Goal: Task Accomplishment & Management: Use online tool/utility

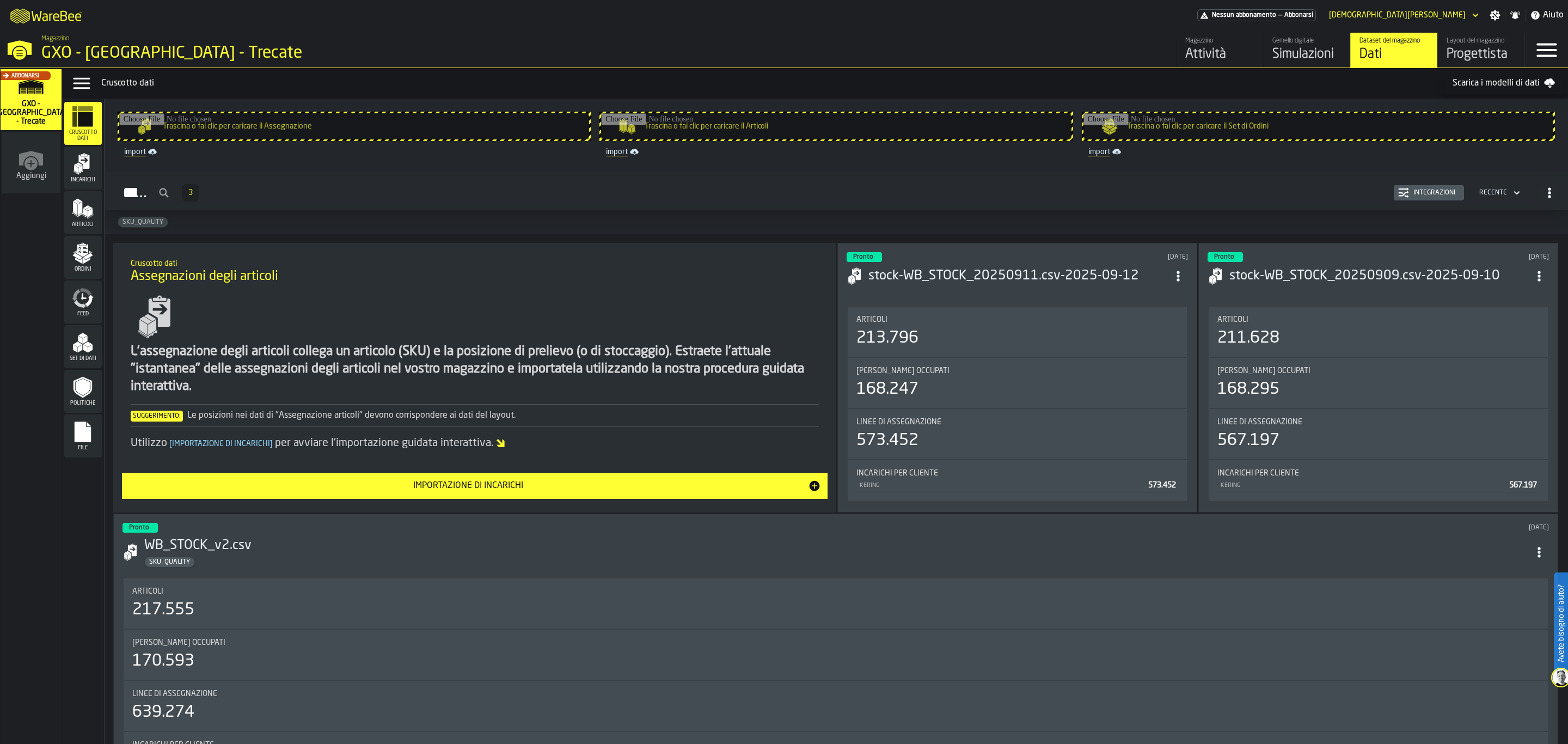
click at [1094, 254] on div "11 days ago" at bounding box center [1112, 258] width 152 height 8
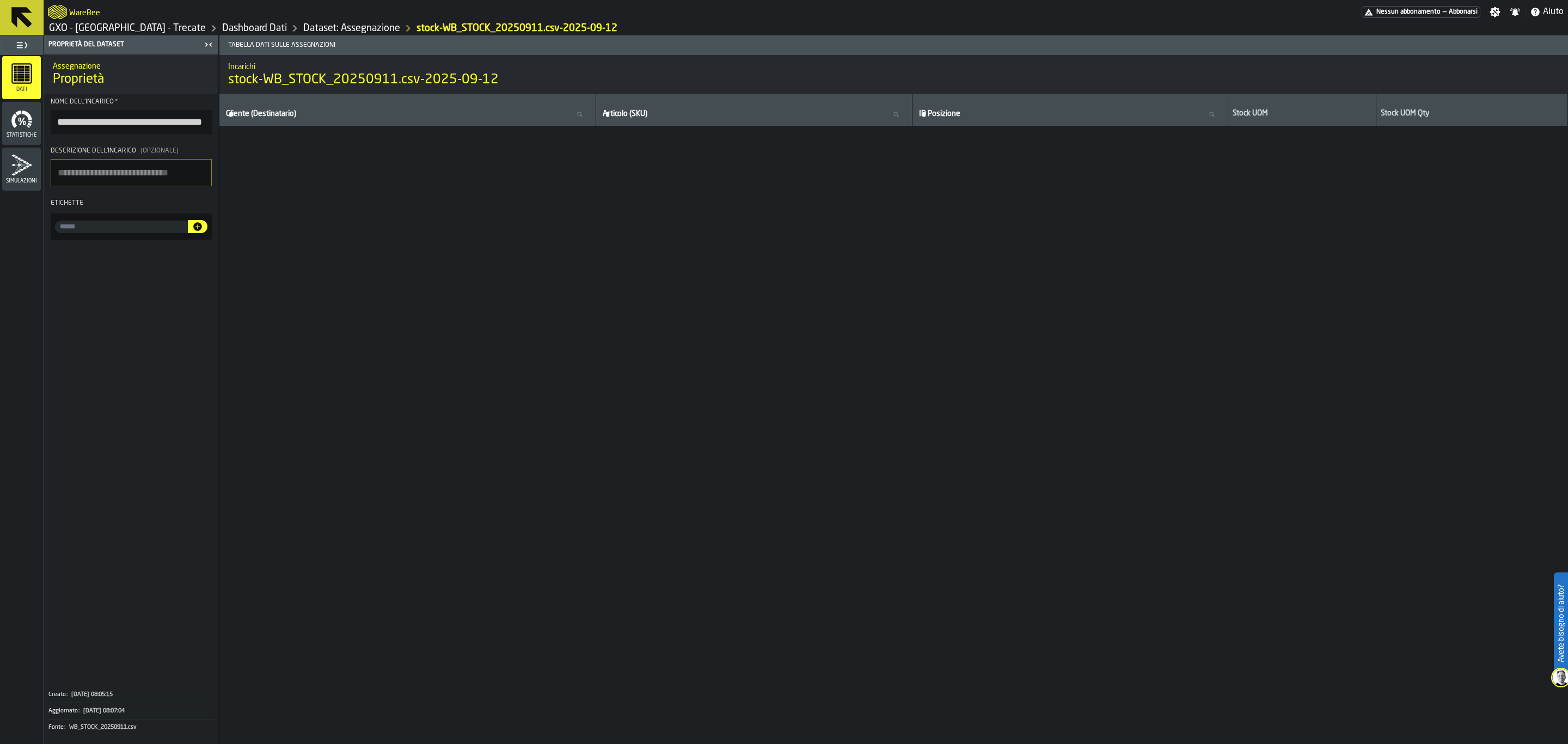
click at [20, 8] on icon at bounding box center [21, 17] width 21 height 21
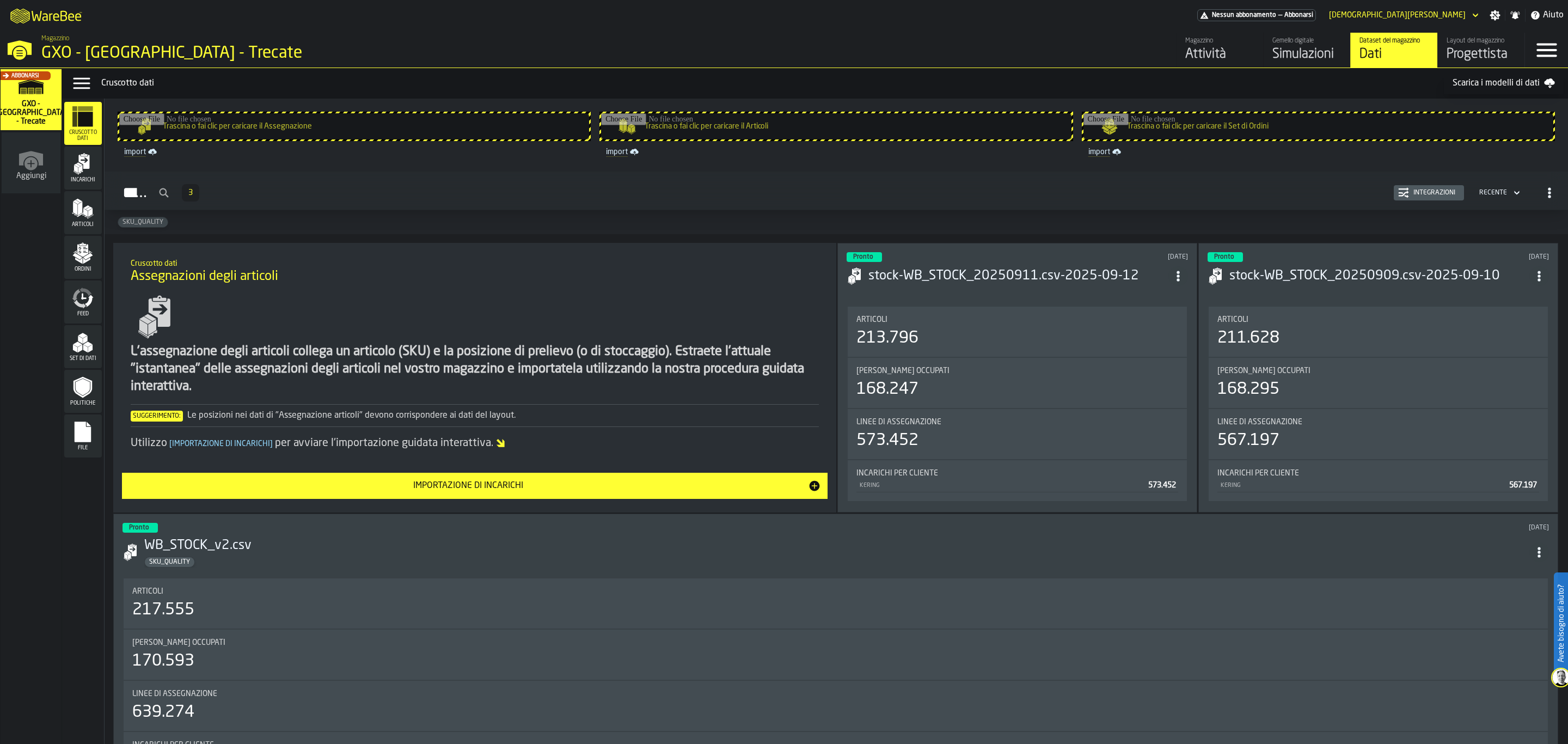
click at [1472, 41] on div "Layout del magazzino" at bounding box center [1481, 41] width 69 height 8
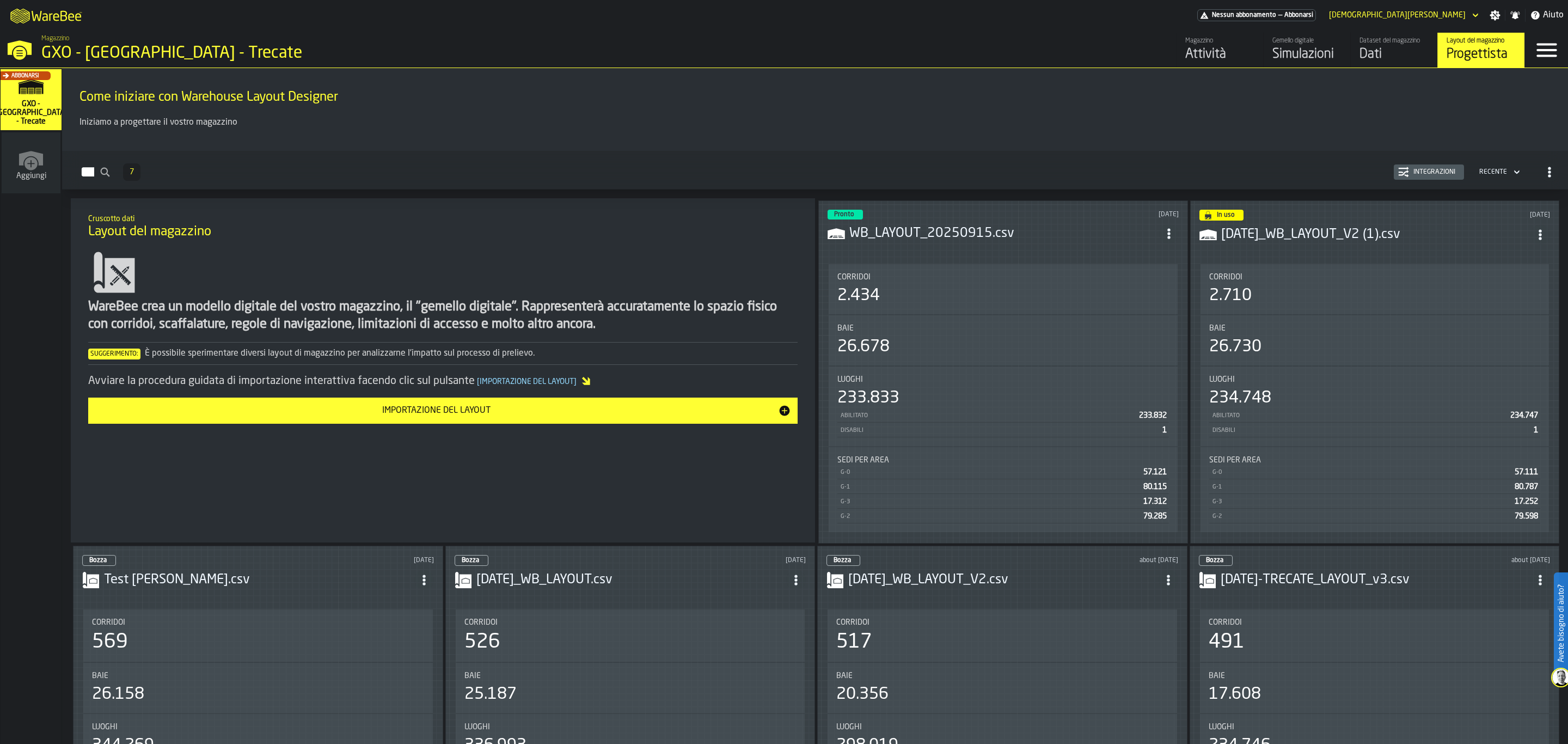
click at [1001, 226] on h3 "WB_LAYOUT_20250915.csv" at bounding box center [1004, 234] width 310 height 17
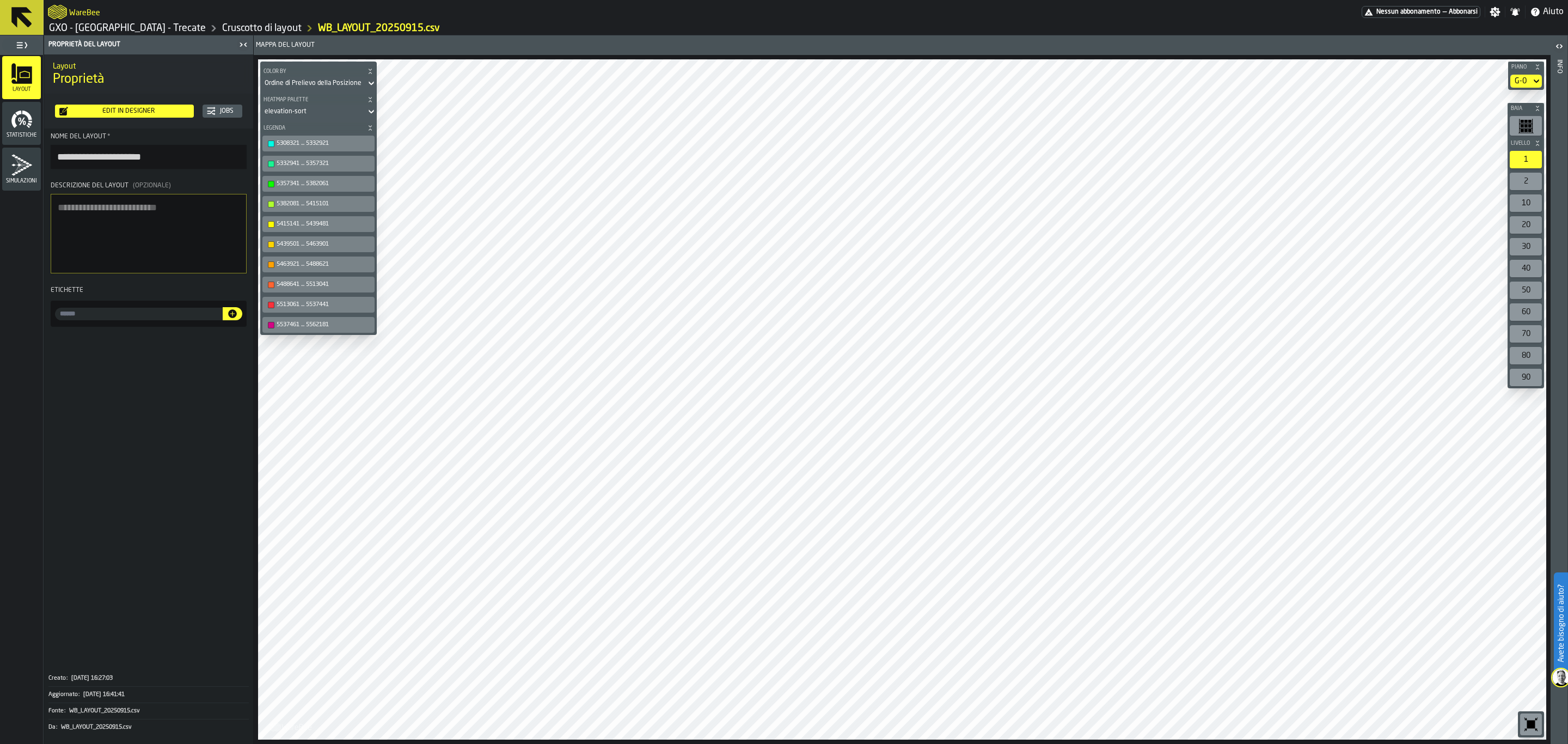
click at [116, 112] on div "Edit in Designer" at bounding box center [128, 111] width 121 height 8
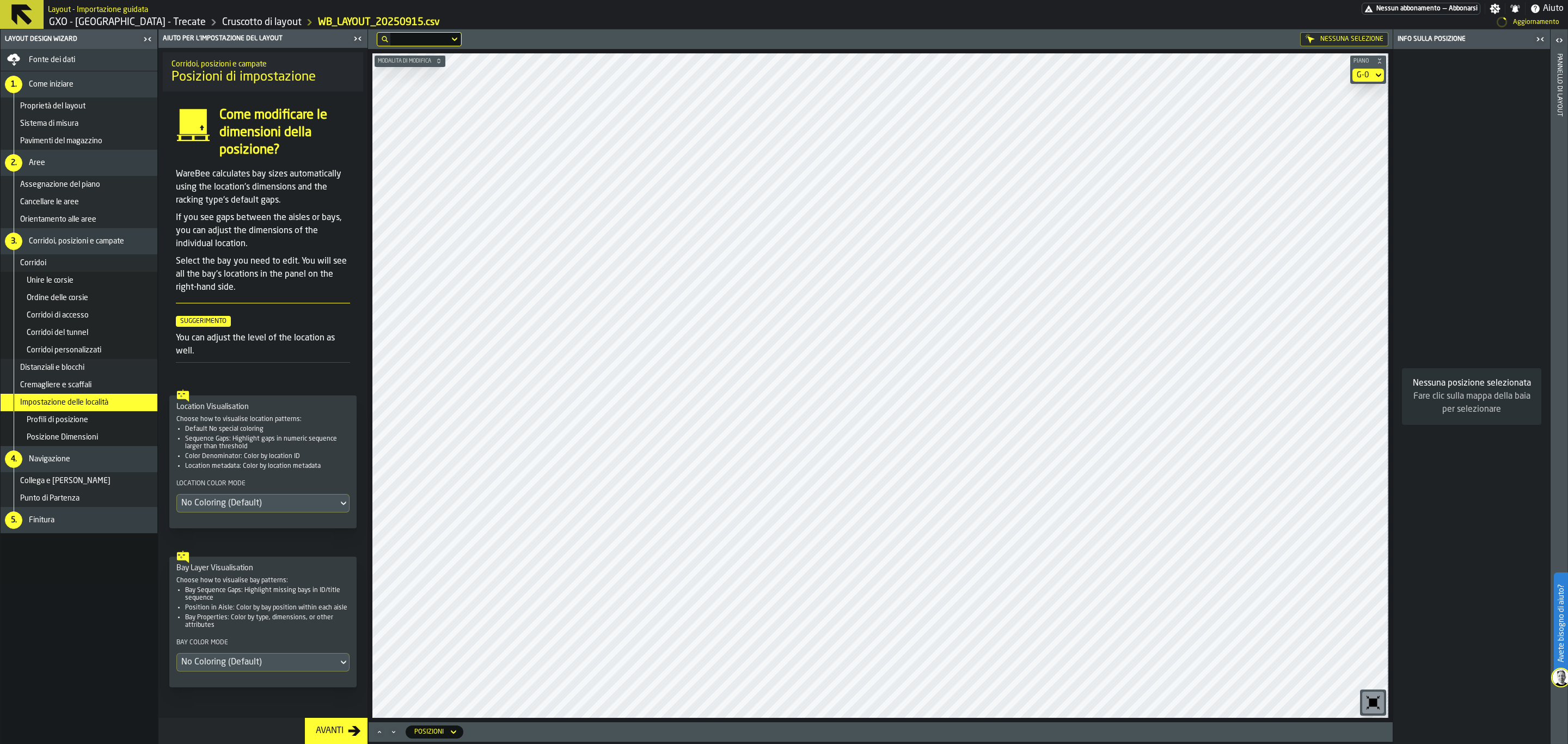
click at [1366, 74] on div "G-0" at bounding box center [1363, 74] width 12 height 9
click at [1358, 128] on li "G-1" at bounding box center [1349, 120] width 70 height 26
